Goal: Information Seeking & Learning: Learn about a topic

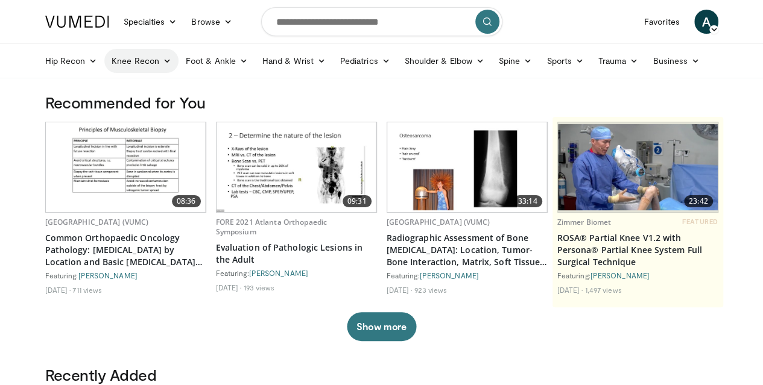
click at [104, 60] on link "Knee Recon" at bounding box center [141, 61] width 74 height 24
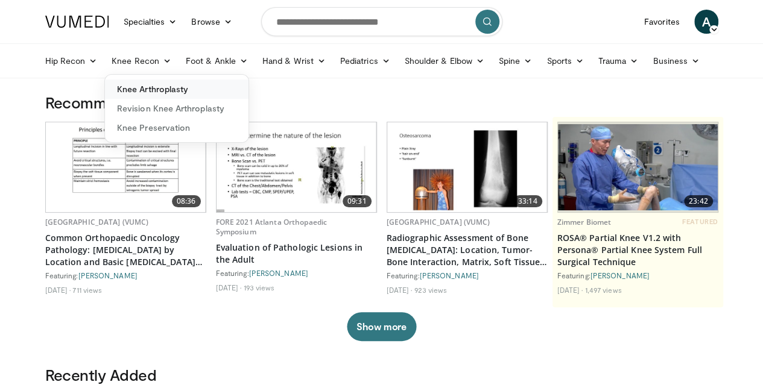
click at [105, 83] on link "Knee Arthroplasty" at bounding box center [177, 89] width 144 height 19
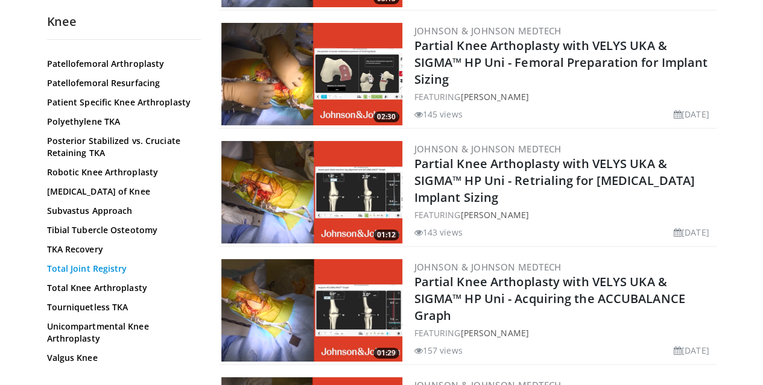
scroll to position [2247, 0]
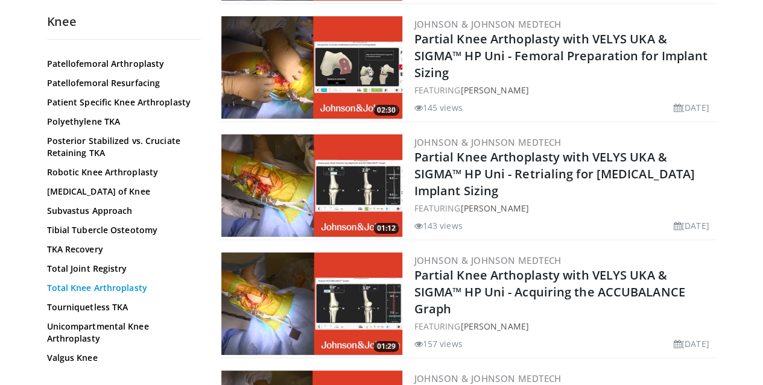
click at [93, 282] on link "Total Knee Arthroplasty" at bounding box center [121, 288] width 148 height 12
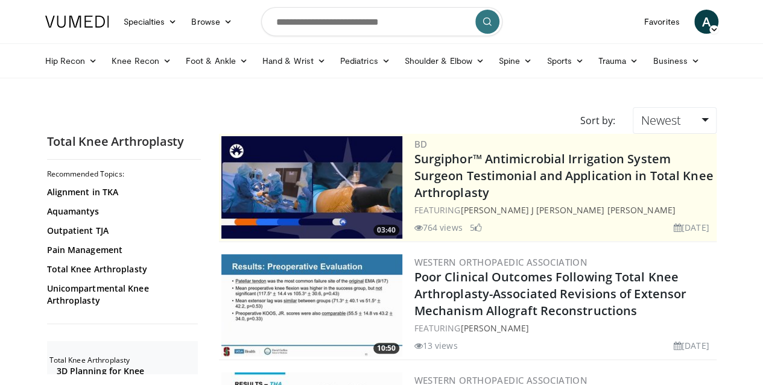
click at [265, 180] on img at bounding box center [311, 187] width 181 height 103
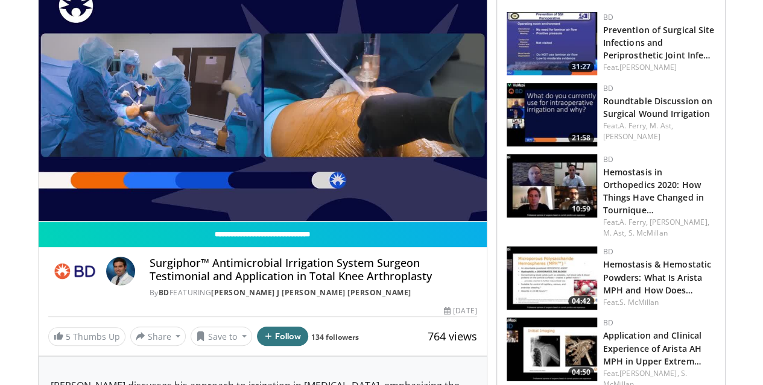
scroll to position [88, 0]
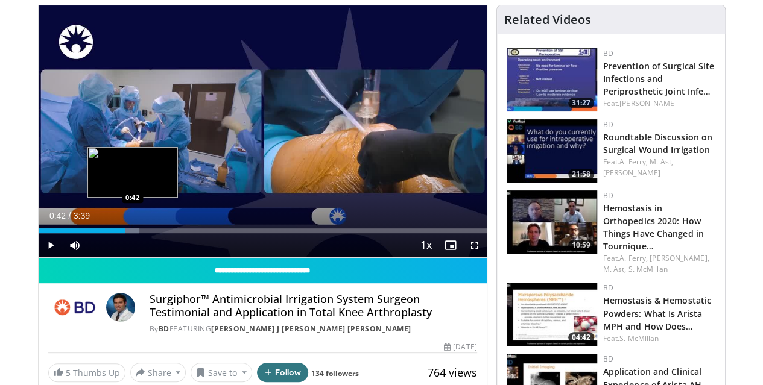
click at [102, 233] on div "Progress Bar" at bounding box center [89, 231] width 101 height 5
click at [126, 233] on div "Loaded : 22.53% 0:43 0:53" at bounding box center [263, 231] width 448 height 5
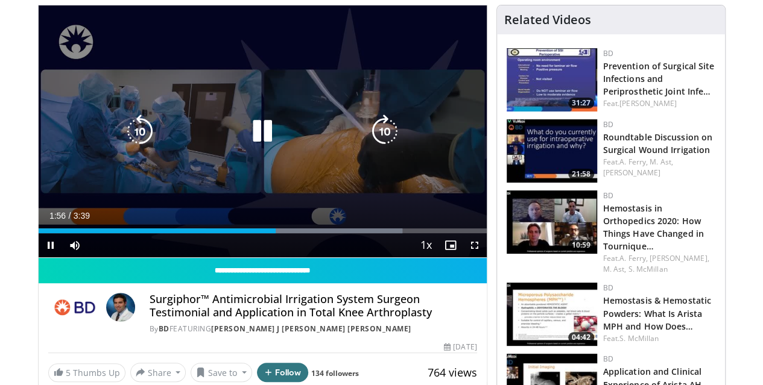
click at [245, 143] on icon "Video Player" at bounding box center [262, 132] width 34 height 34
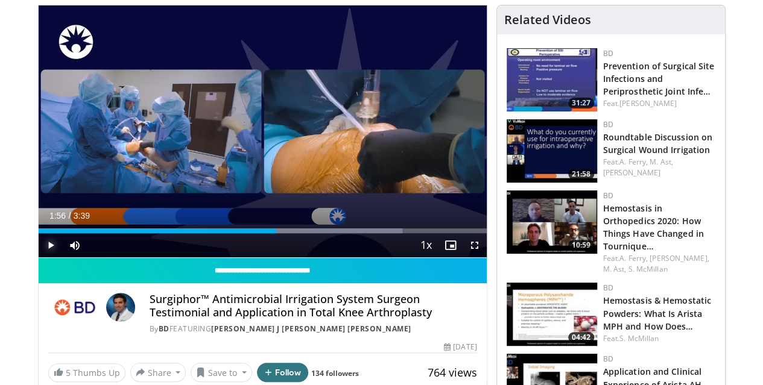
click at [39, 257] on span "Video Player" at bounding box center [51, 245] width 24 height 24
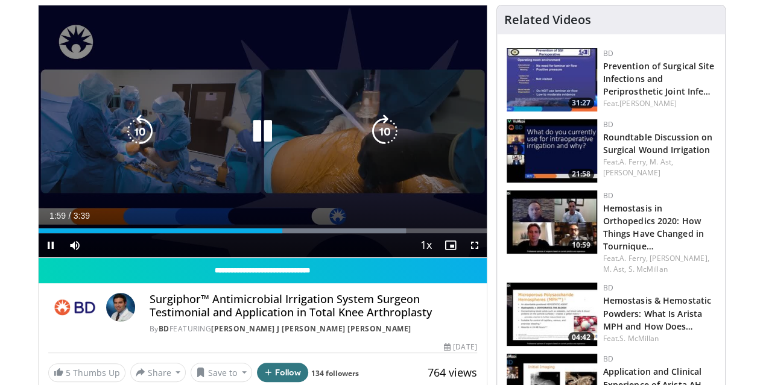
click at [391, 139] on icon "Video Player" at bounding box center [385, 132] width 34 height 34
click at [377, 144] on icon "Video Player" at bounding box center [385, 132] width 34 height 34
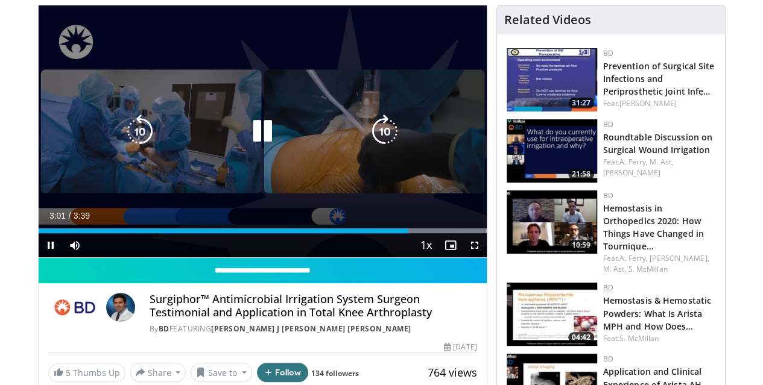
click at [377, 144] on icon "Video Player" at bounding box center [385, 132] width 34 height 34
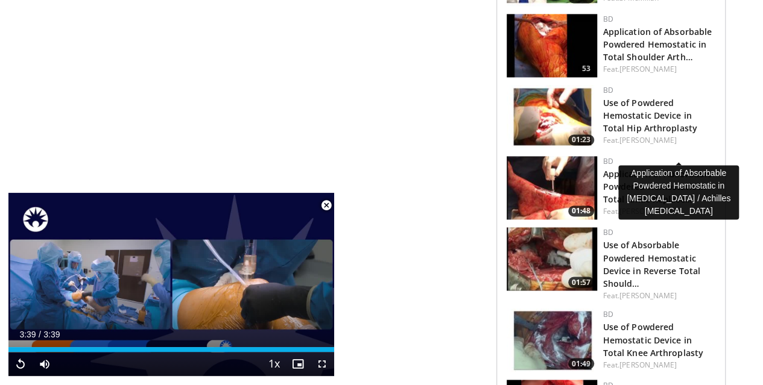
scroll to position [894, 0]
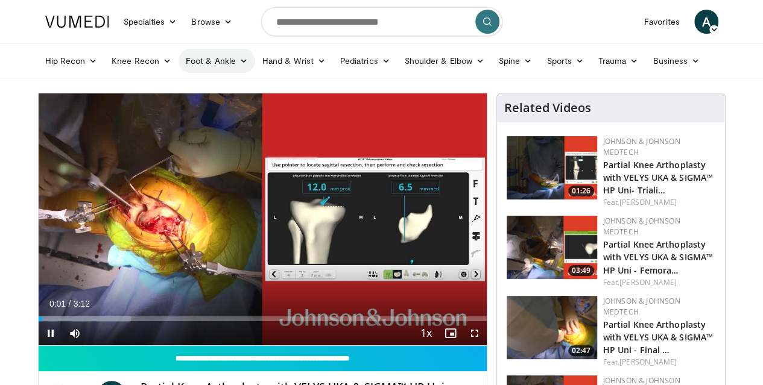
click at [185, 60] on link "Foot & Ankle" at bounding box center [216, 61] width 77 height 24
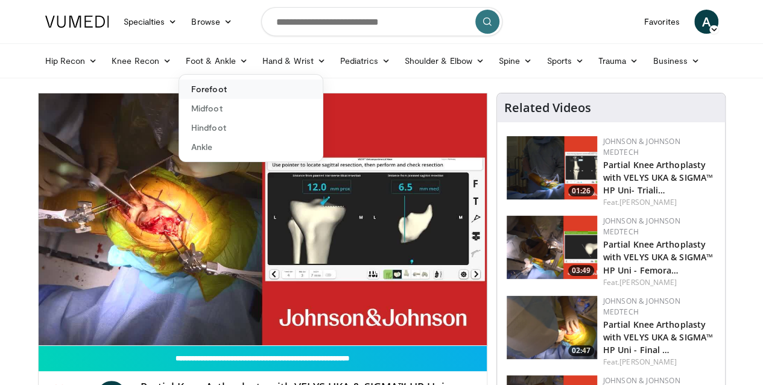
click at [181, 87] on link "Forefoot" at bounding box center [251, 89] width 144 height 19
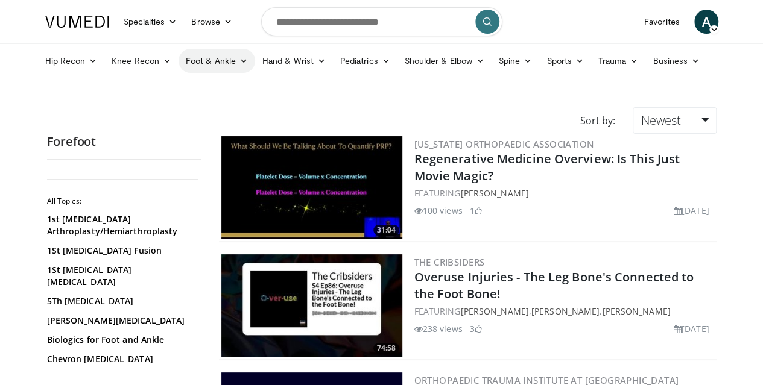
click at [183, 51] on link "Foot & Ankle" at bounding box center [216, 61] width 77 height 24
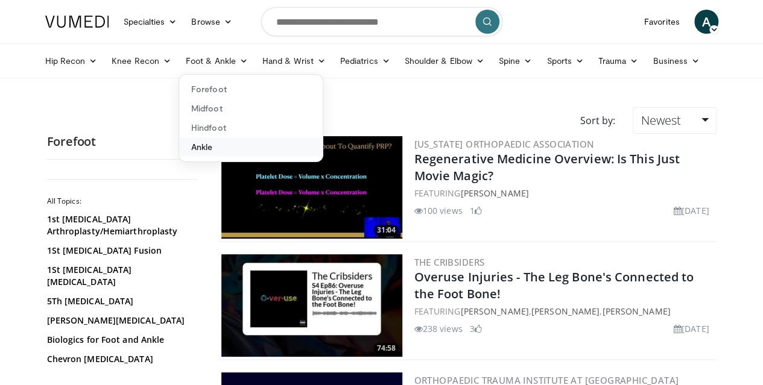
click at [189, 147] on link "Ankle" at bounding box center [251, 146] width 144 height 19
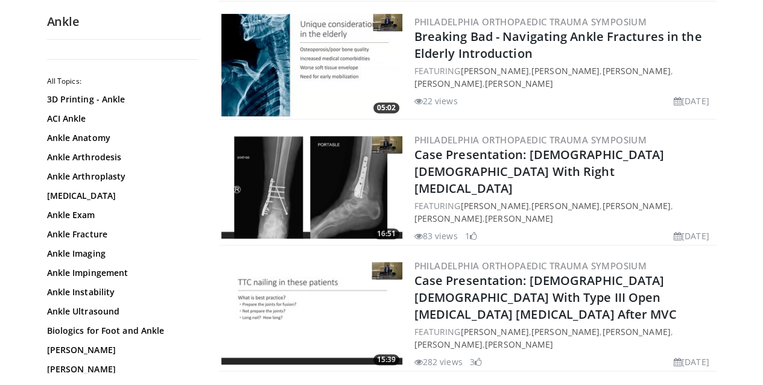
scroll to position [241, 0]
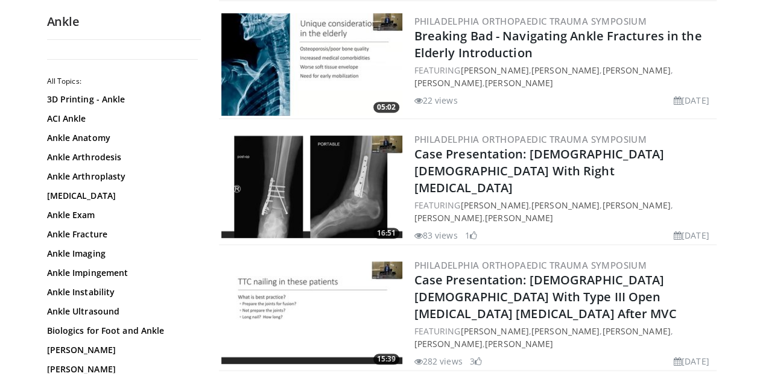
click at [279, 168] on img at bounding box center [311, 187] width 181 height 103
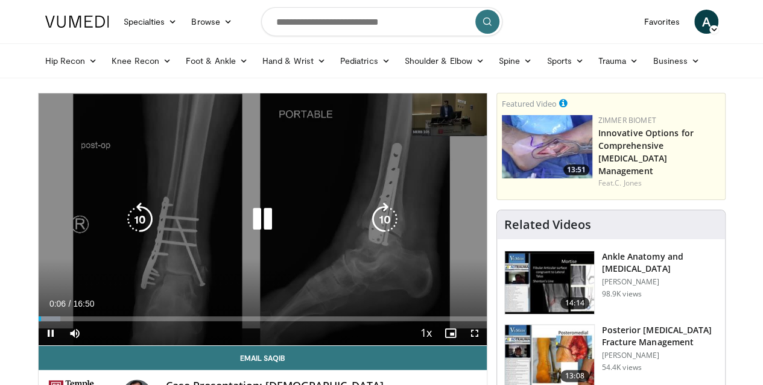
click at [380, 220] on icon "Video Player" at bounding box center [385, 220] width 34 height 34
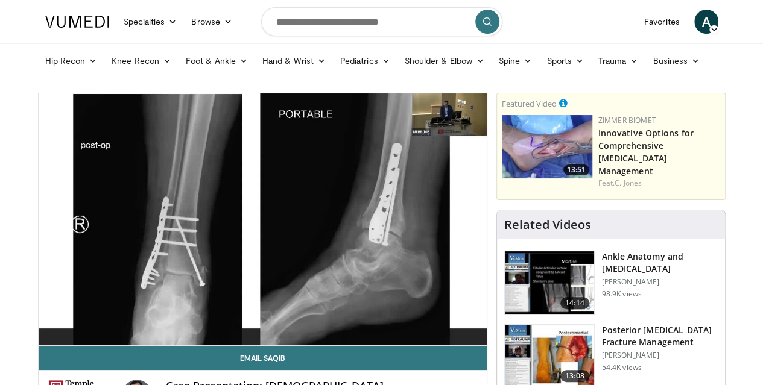
click at [380, 220] on div "50 seconds Tap to unmute" at bounding box center [263, 219] width 448 height 252
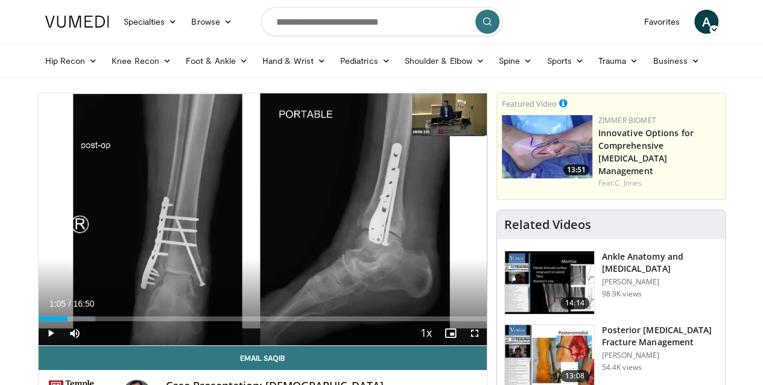
click at [380, 220] on div "50 seconds Tap to unmute" at bounding box center [263, 219] width 448 height 252
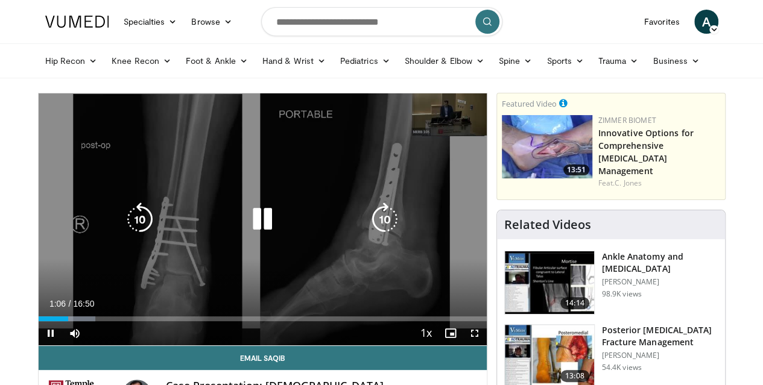
click at [385, 234] on icon "Video Player" at bounding box center [385, 220] width 34 height 34
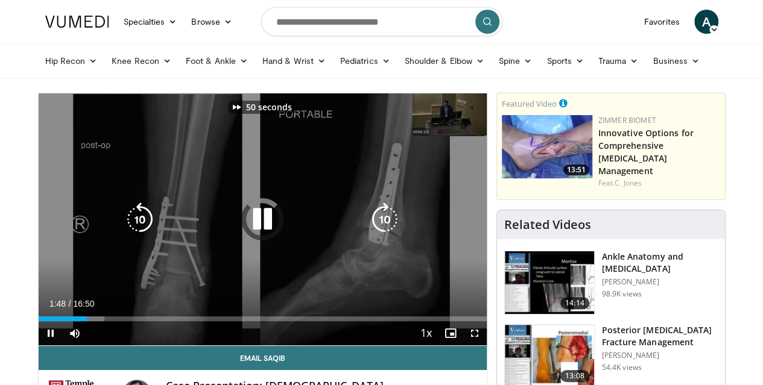
click at [385, 234] on icon "Video Player" at bounding box center [385, 220] width 34 height 34
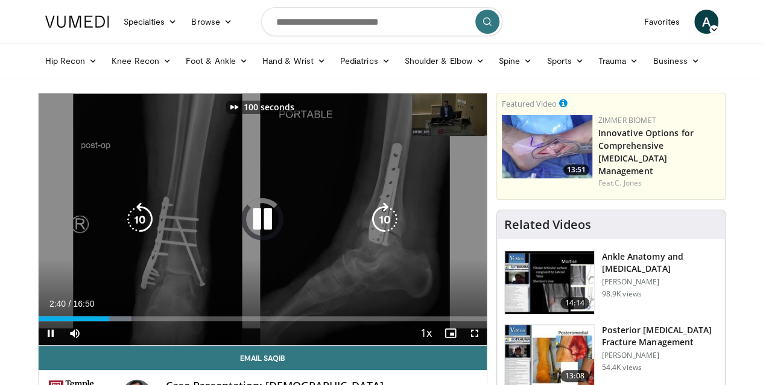
click at [385, 234] on icon "Video Player" at bounding box center [385, 220] width 34 height 34
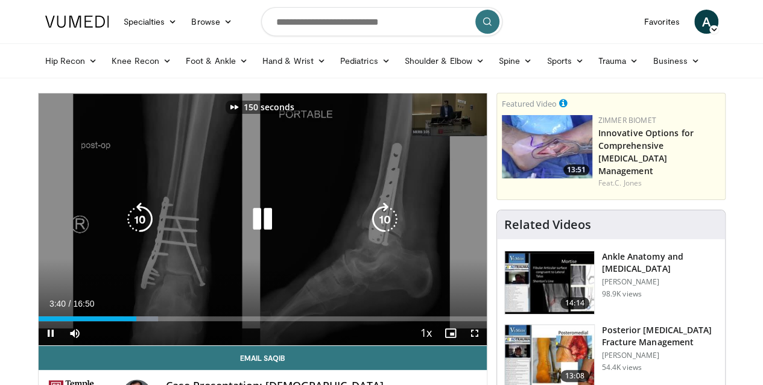
click at [385, 234] on icon "Video Player" at bounding box center [385, 220] width 34 height 34
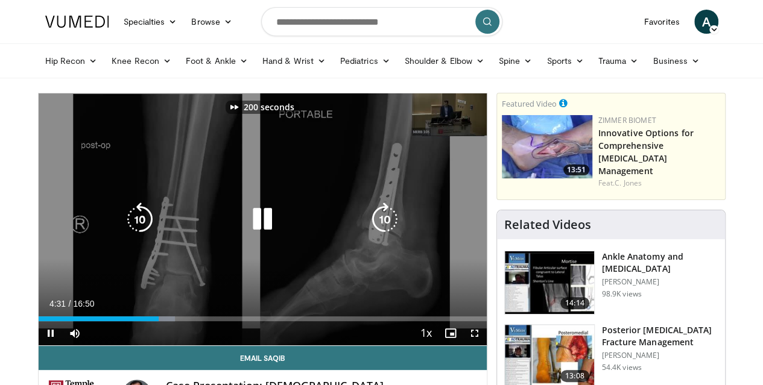
click at [385, 234] on icon "Video Player" at bounding box center [385, 220] width 34 height 34
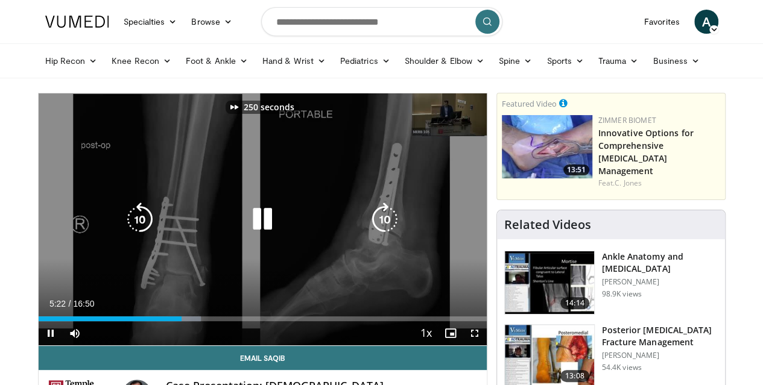
click at [385, 234] on icon "Video Player" at bounding box center [385, 220] width 34 height 34
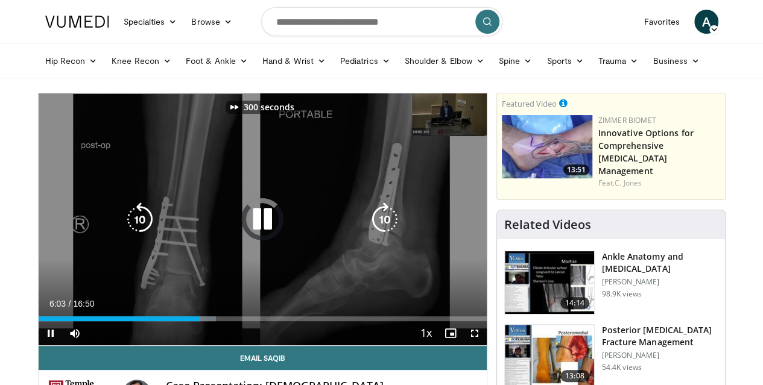
click at [385, 234] on icon "Video Player" at bounding box center [385, 220] width 34 height 34
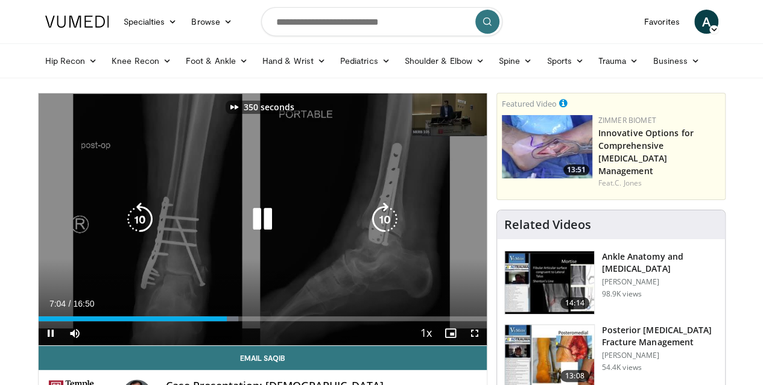
click at [385, 234] on icon "Video Player" at bounding box center [385, 220] width 34 height 34
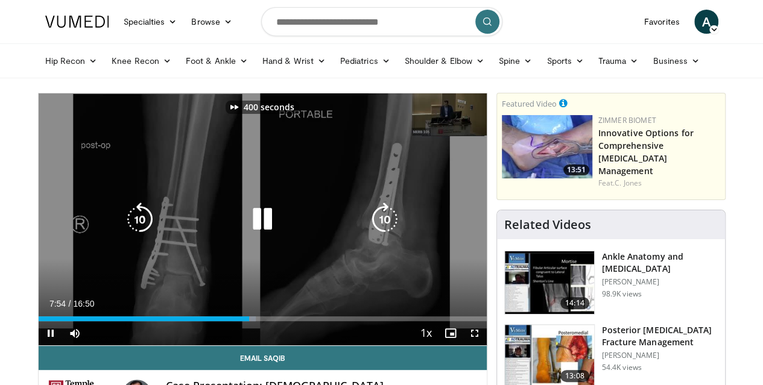
click at [385, 234] on icon "Video Player" at bounding box center [385, 220] width 34 height 34
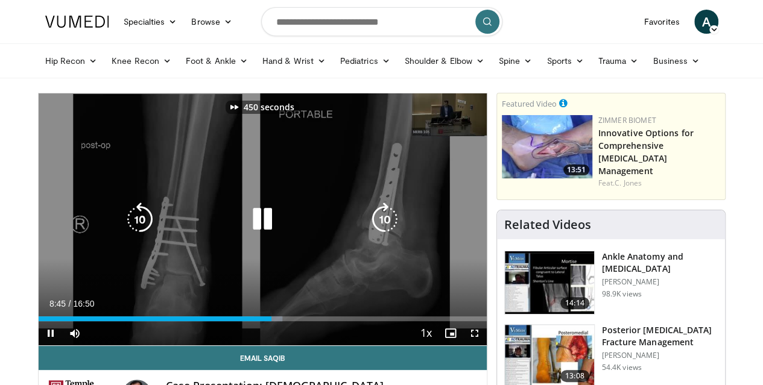
click at [385, 234] on icon "Video Player" at bounding box center [385, 220] width 34 height 34
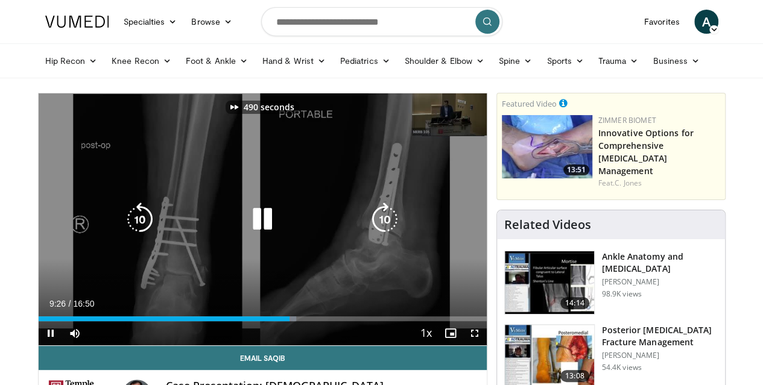
click at [385, 234] on icon "Video Player" at bounding box center [385, 220] width 34 height 34
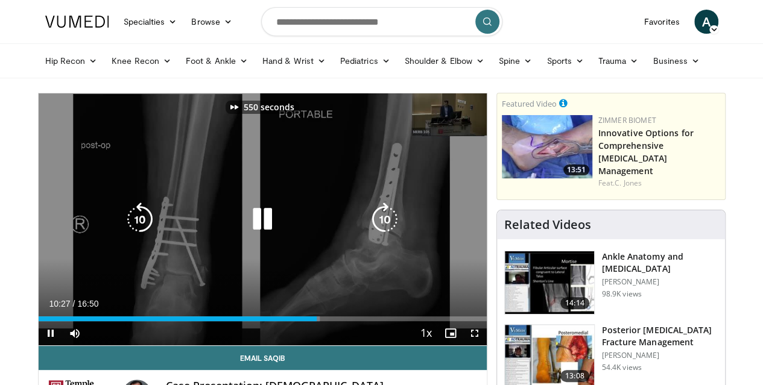
click at [385, 234] on icon "Video Player" at bounding box center [385, 220] width 34 height 34
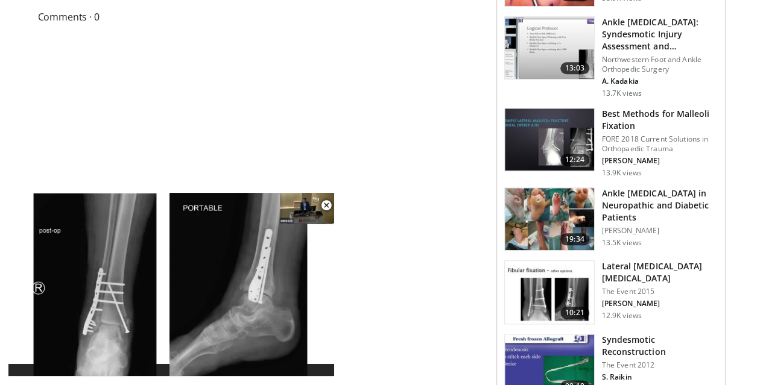
scroll to position [544, 0]
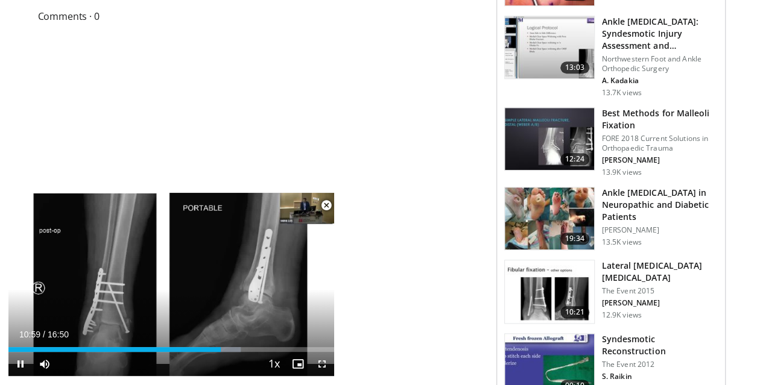
click at [324, 205] on span "Video Player" at bounding box center [326, 206] width 24 height 24
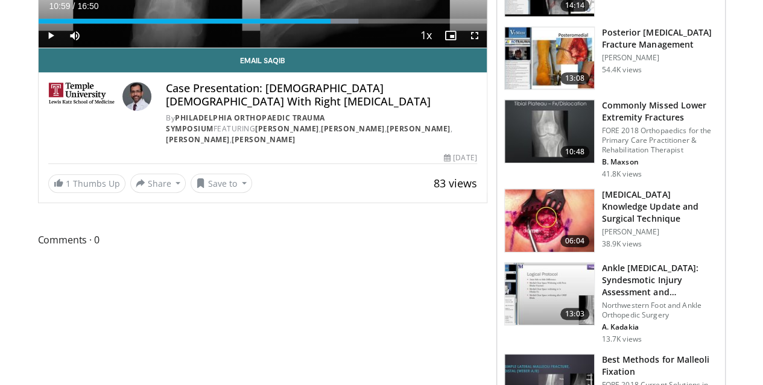
scroll to position [0, 0]
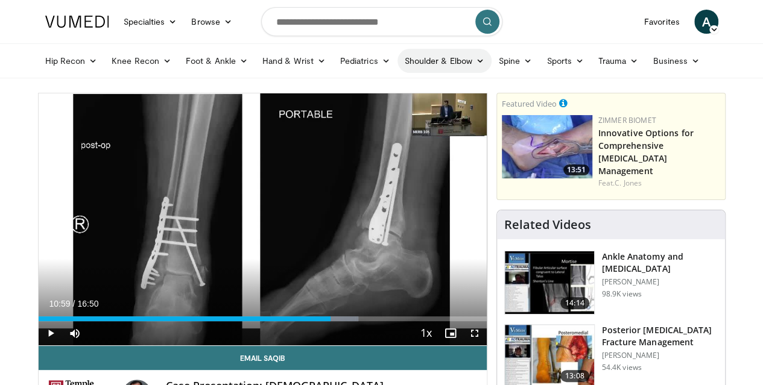
click at [400, 61] on link "Shoulder & Elbow" at bounding box center [444, 61] width 94 height 24
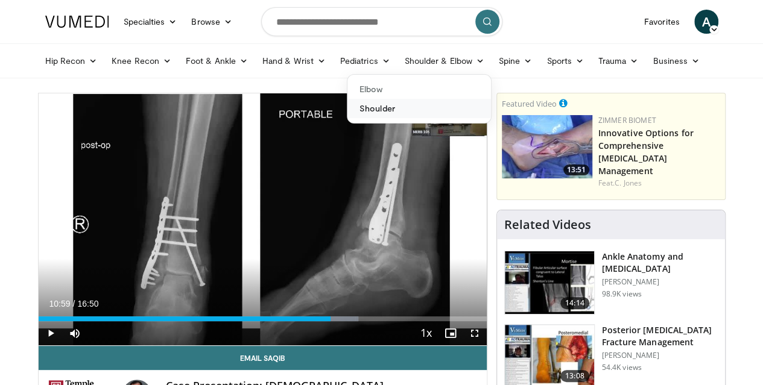
click at [347, 106] on link "Shoulder" at bounding box center [419, 108] width 144 height 19
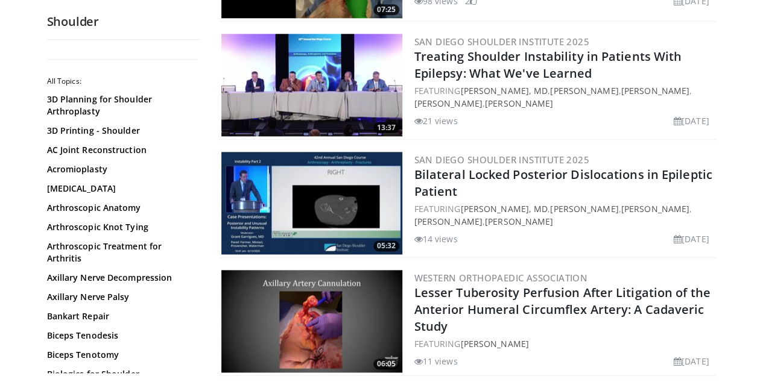
scroll to position [696, 0]
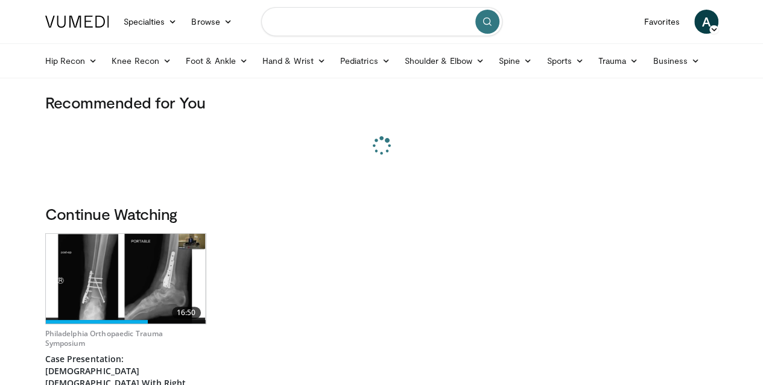
click at [360, 24] on input "Search topics, interventions" at bounding box center [381, 21] width 241 height 29
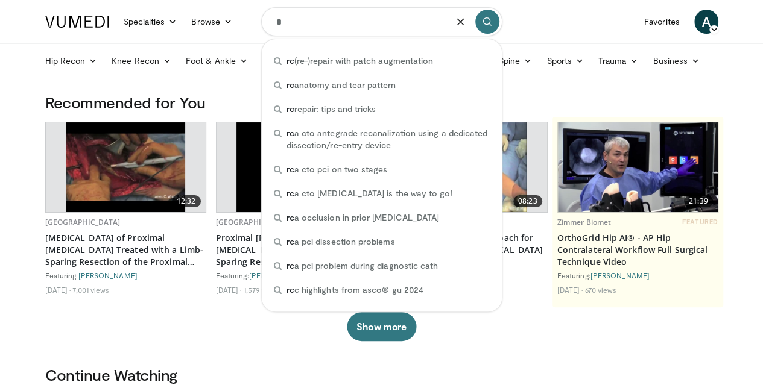
paste input "**********"
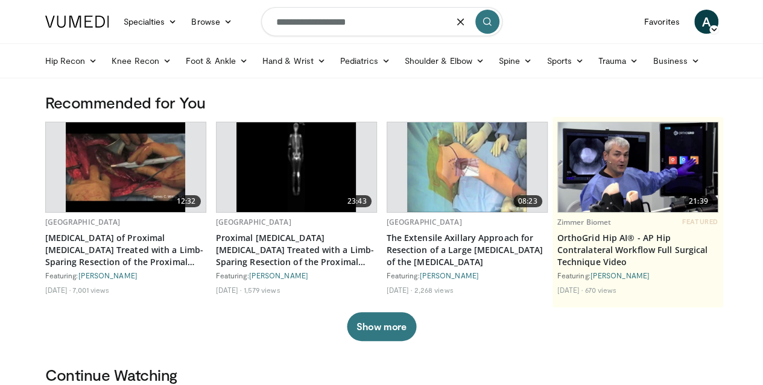
type input "**********"
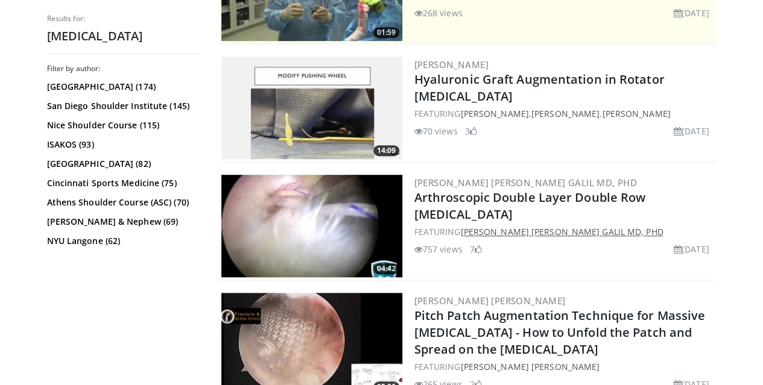
scroll to position [400, 0]
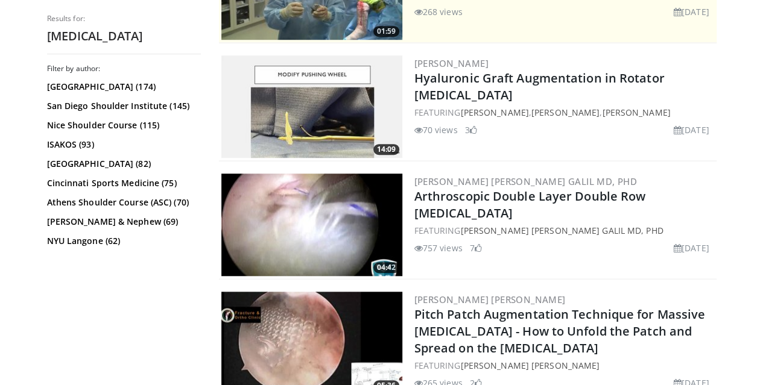
click at [294, 227] on img at bounding box center [311, 225] width 181 height 103
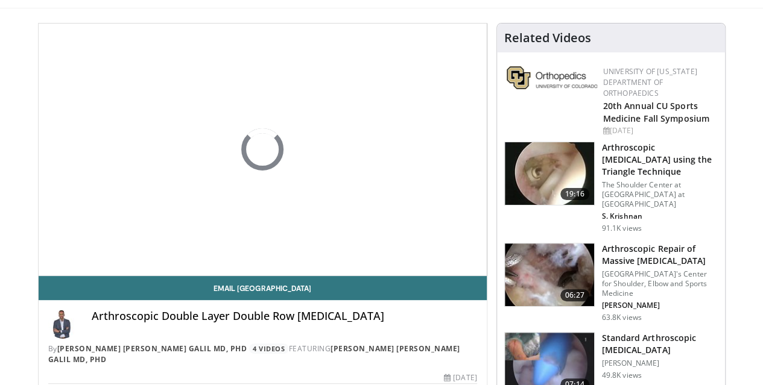
click at [551, 249] on img at bounding box center [549, 275] width 89 height 63
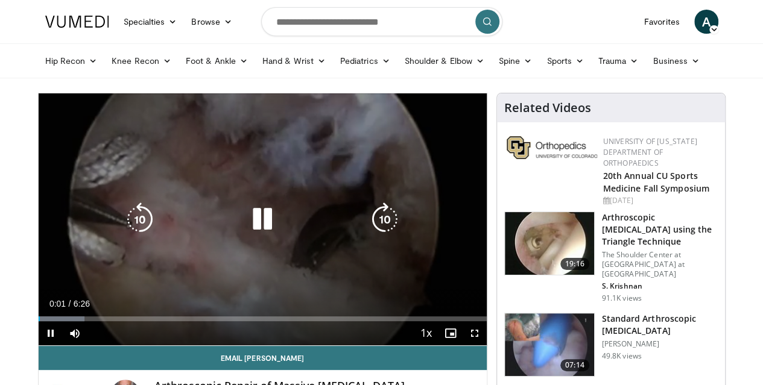
click at [380, 228] on icon "Video Player" at bounding box center [385, 220] width 34 height 34
click at [380, 224] on icon "Video Player" at bounding box center [385, 220] width 34 height 34
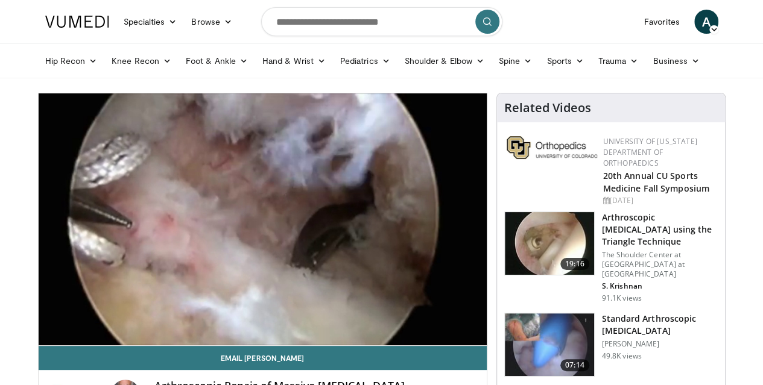
click at [380, 224] on div "20 seconds Tap to unmute" at bounding box center [263, 219] width 448 height 252
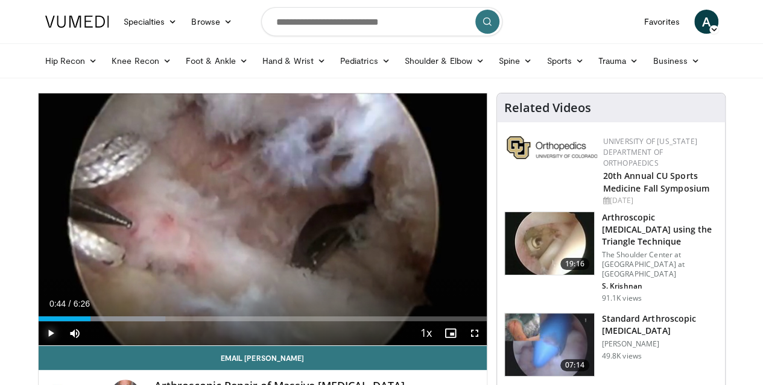
click at [39, 345] on span "Video Player" at bounding box center [51, 333] width 24 height 24
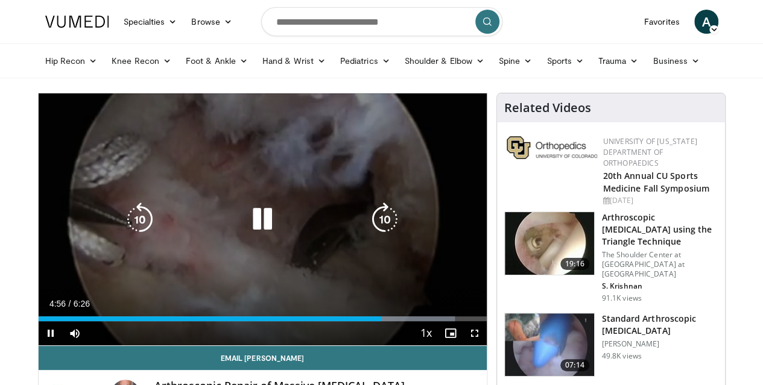
click at [380, 226] on icon "Video Player" at bounding box center [385, 220] width 34 height 34
click at [390, 230] on icon "Video Player" at bounding box center [385, 220] width 34 height 34
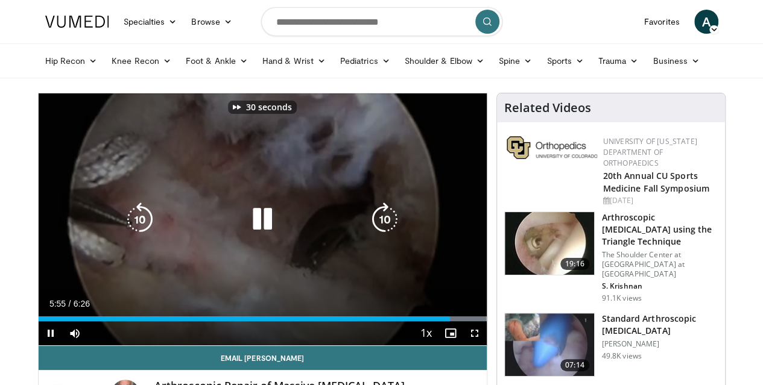
click at [390, 230] on icon "Video Player" at bounding box center [385, 220] width 34 height 34
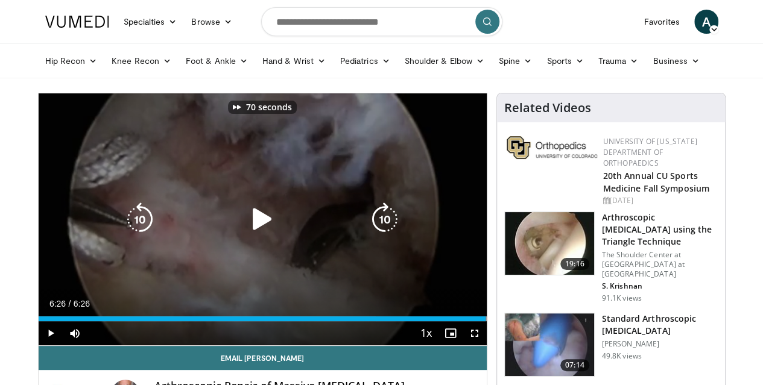
click at [390, 230] on icon "Video Player" at bounding box center [385, 220] width 34 height 34
